Goal: Task Accomplishment & Management: Manage account settings

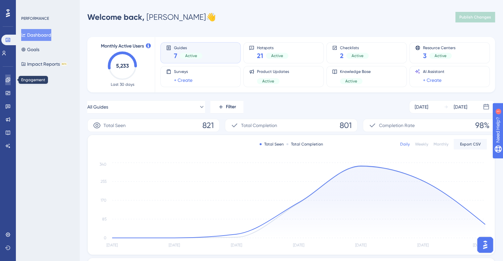
click at [8, 83] on link at bounding box center [7, 80] width 5 height 11
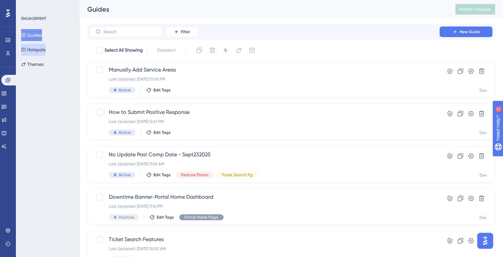
click at [37, 51] on button "Hotspots" at bounding box center [33, 50] width 24 height 12
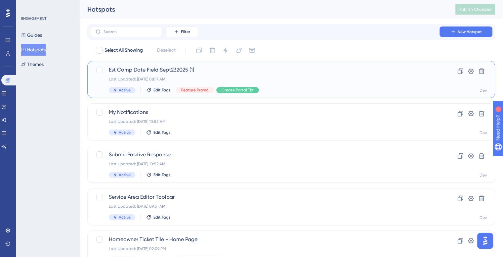
click at [120, 70] on span "Est Comp Date Field Sept232025 (1)" at bounding box center [265, 70] width 312 height 8
click at [127, 72] on span "Est Comp Date Field Sept232025 (1)" at bounding box center [265, 70] width 312 height 8
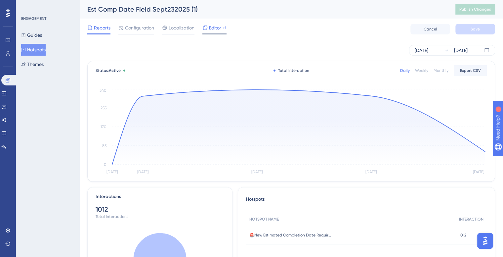
click at [212, 29] on span "Editor" at bounding box center [215, 28] width 12 height 8
click at [33, 47] on button "Hotspots" at bounding box center [33, 50] width 24 height 12
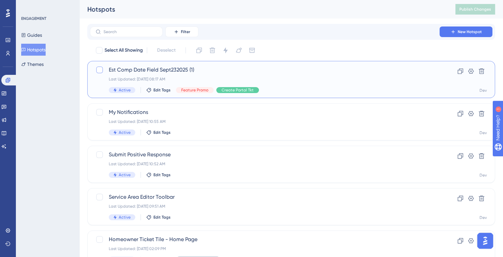
click at [98, 68] on div at bounding box center [99, 69] width 7 height 7
checkbox input "true"
click at [225, 53] on icon at bounding box center [225, 50] width 7 height 7
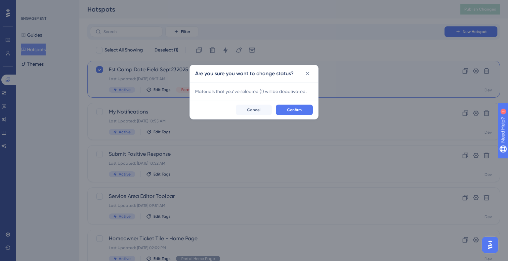
click at [287, 116] on div "Confirm Cancel" at bounding box center [254, 110] width 128 height 19
click at [287, 114] on button "Confirm" at bounding box center [294, 110] width 37 height 11
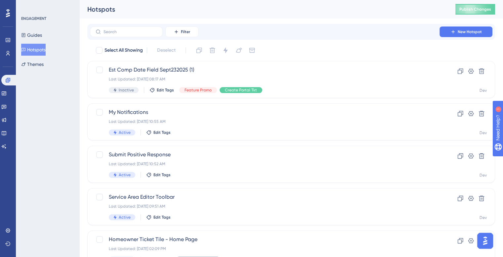
click at [56, 163] on div "ENGAGEMENT Guides Hotspots Themes" at bounding box center [47, 128] width 63 height 257
click at [473, 12] on span "Publish Changes" at bounding box center [475, 9] width 32 height 5
